Goal: Find contact information: Find contact information

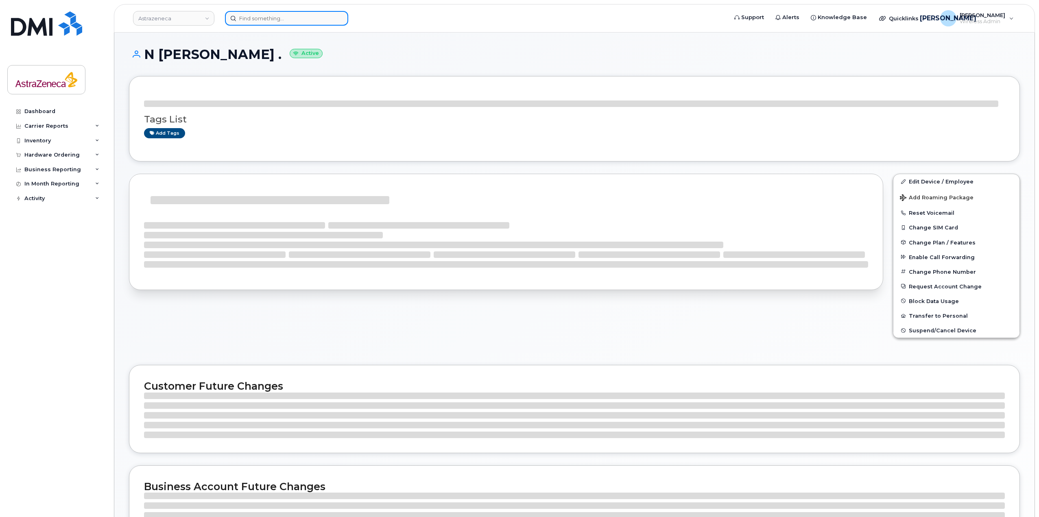
click at [294, 15] on input at bounding box center [286, 18] width 123 height 15
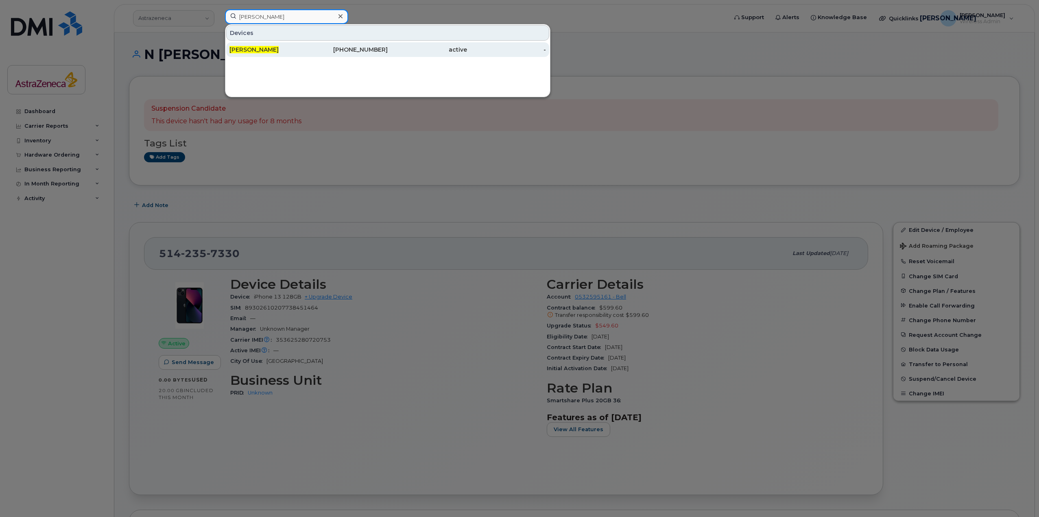
type input "[PERSON_NAME]"
click at [279, 52] on div "[PERSON_NAME]" at bounding box center [268, 50] width 79 height 8
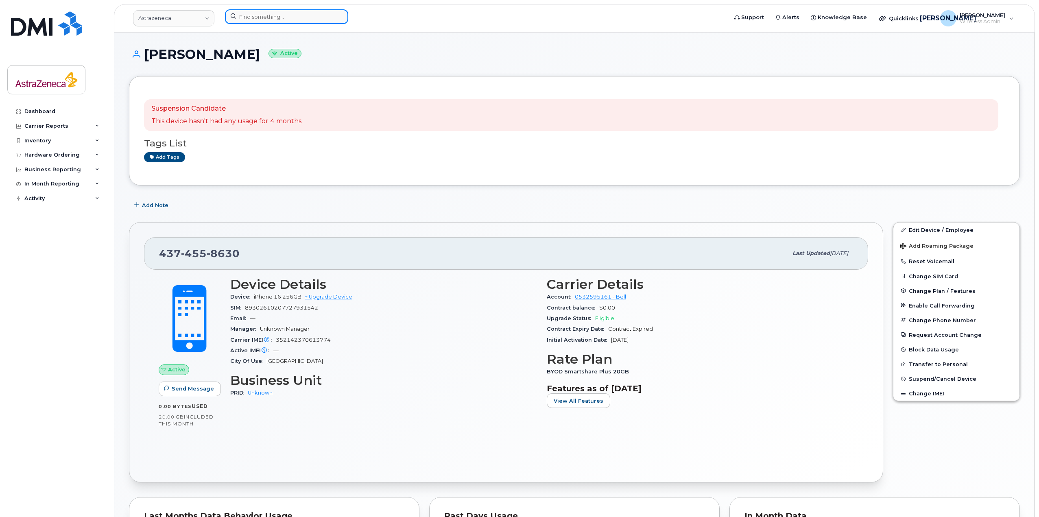
click at [264, 23] on input at bounding box center [286, 16] width 123 height 15
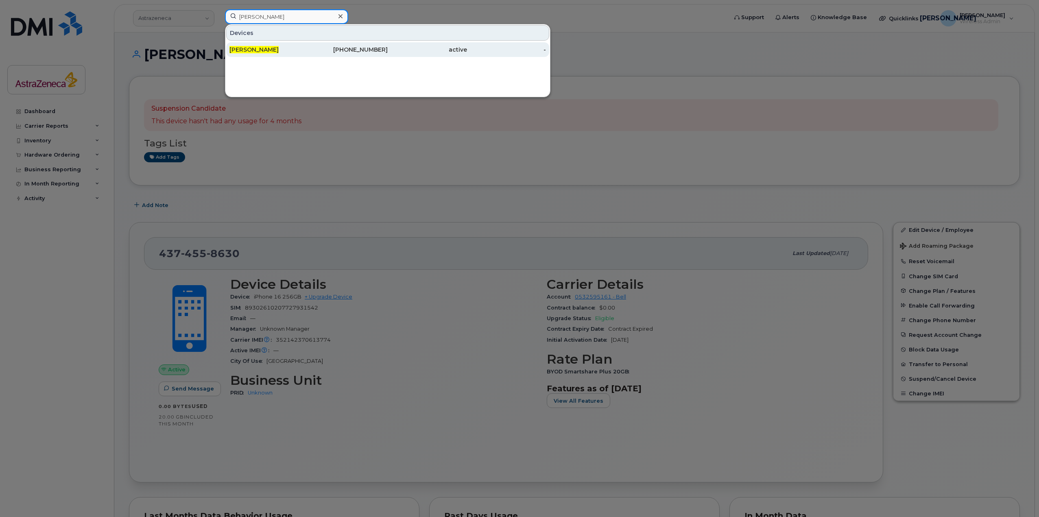
type input "stephanie park"
click at [277, 49] on div "Stephanie Park" at bounding box center [268, 50] width 79 height 8
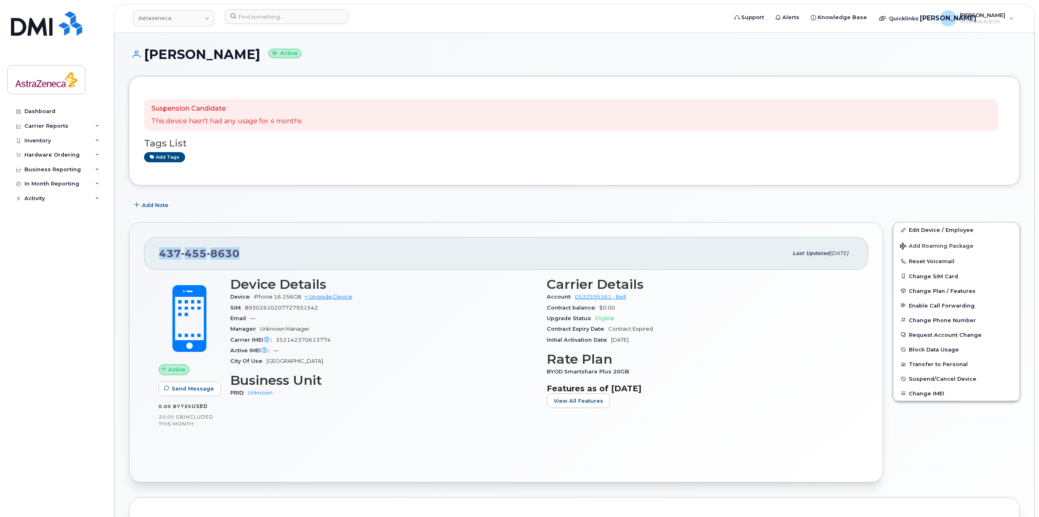
drag, startPoint x: 257, startPoint y: 257, endPoint x: 133, endPoint y: 255, distance: 123.7
click at [133, 255] on div "[PHONE_NUMBER] Last updated [DATE] Active Send Message 0.00 Bytes  used 20.00 G…" at bounding box center [506, 352] width 754 height 260
copy span "[PHONE_NUMBER]"
